Goal: Book appointment/travel/reservation

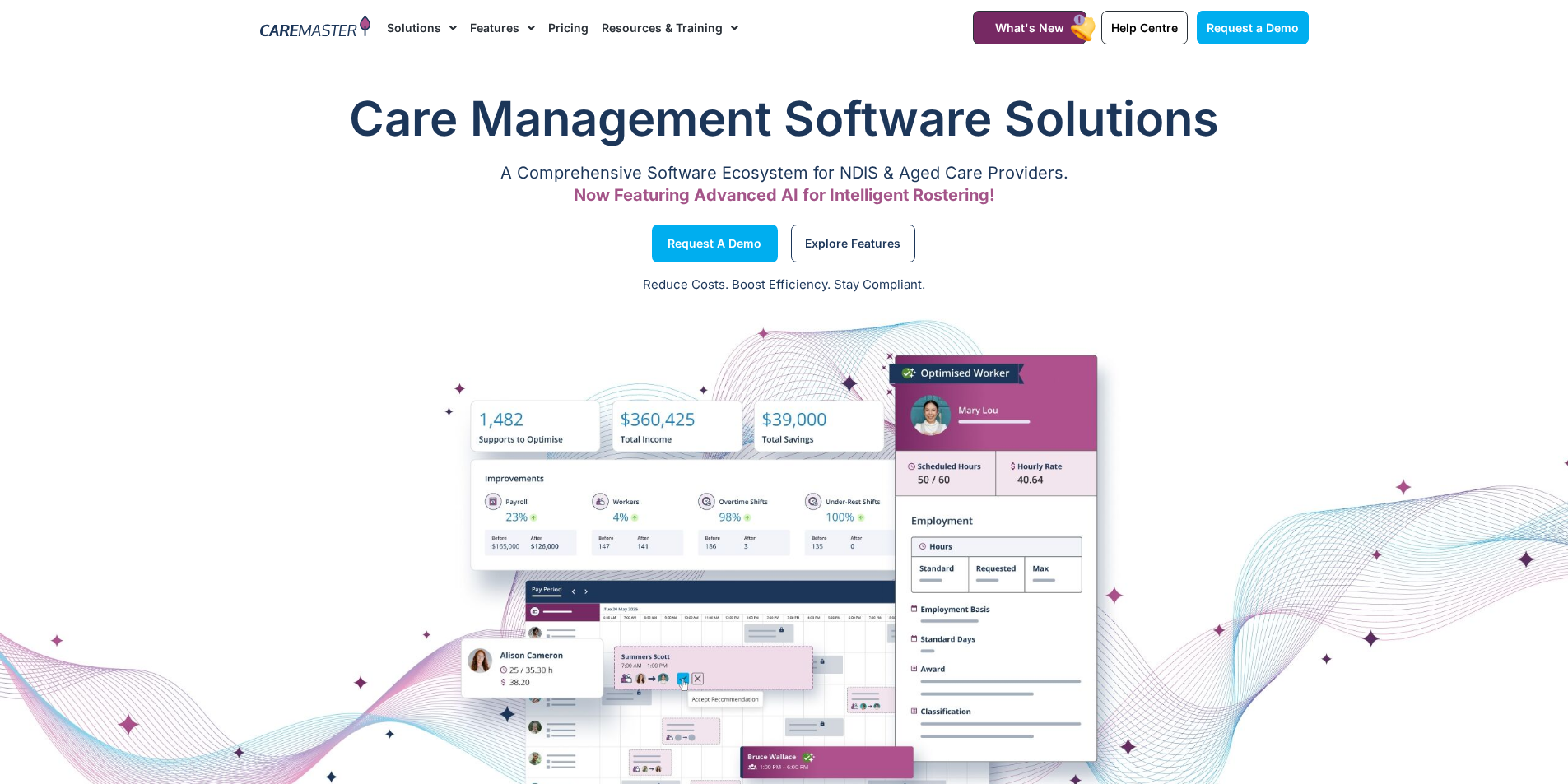
click at [341, 29] on img at bounding box center [315, 28] width 111 height 24
click at [342, 31] on img at bounding box center [315, 28] width 111 height 24
